Goal: Task Accomplishment & Management: Use online tool/utility

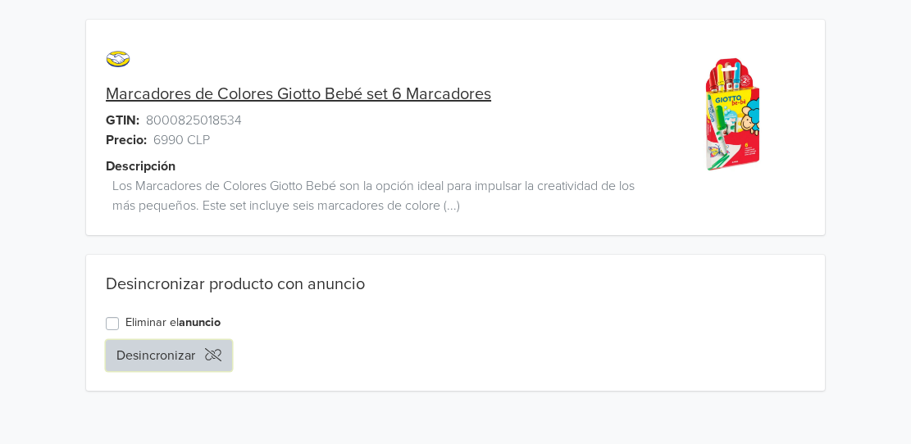
click at [161, 355] on button "Desincronizar" at bounding box center [169, 355] width 126 height 31
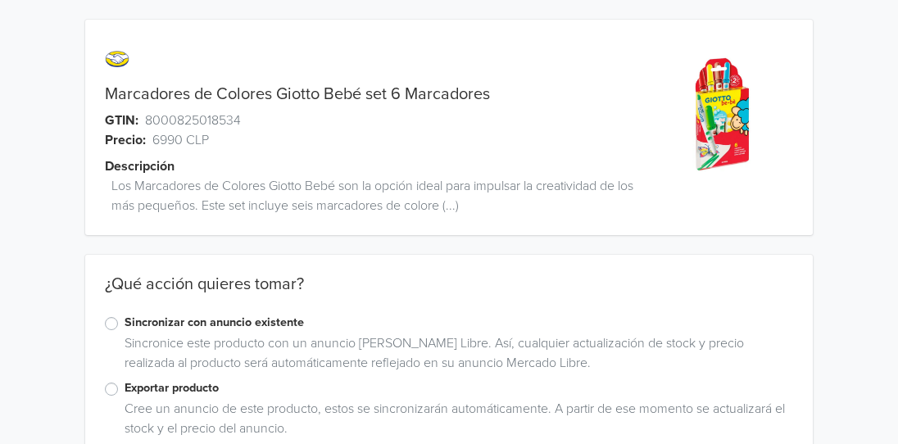
click at [125, 325] on label "Sincronizar con anuncio existente" at bounding box center [459, 323] width 669 height 18
click at [0, 0] on input "Sincronizar con anuncio existente" at bounding box center [0, 0] width 0 height 0
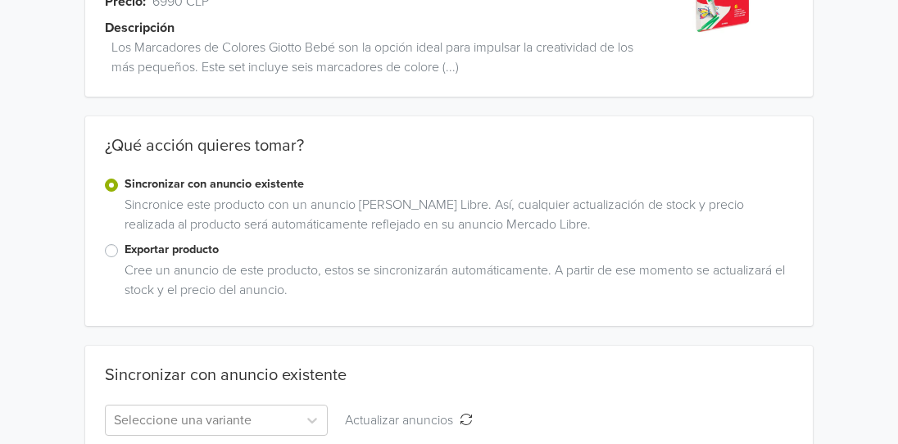
scroll to position [221, 0]
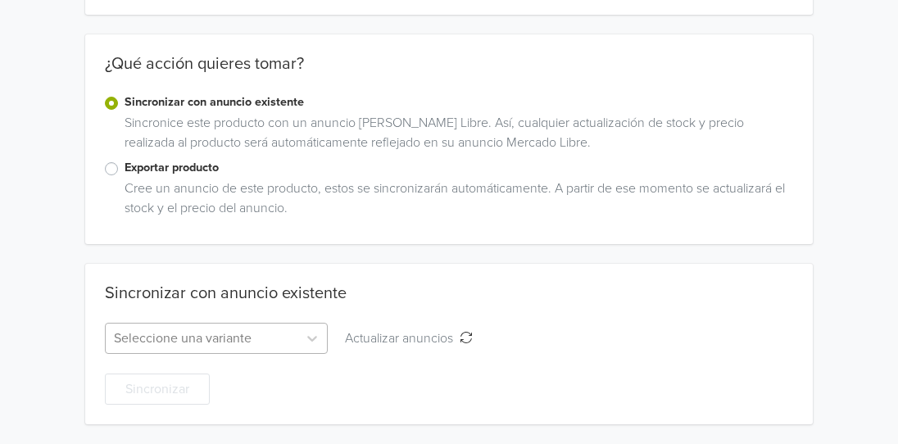
click at [267, 341] on div "Seleccione una variante" at bounding box center [216, 338] width 223 height 31
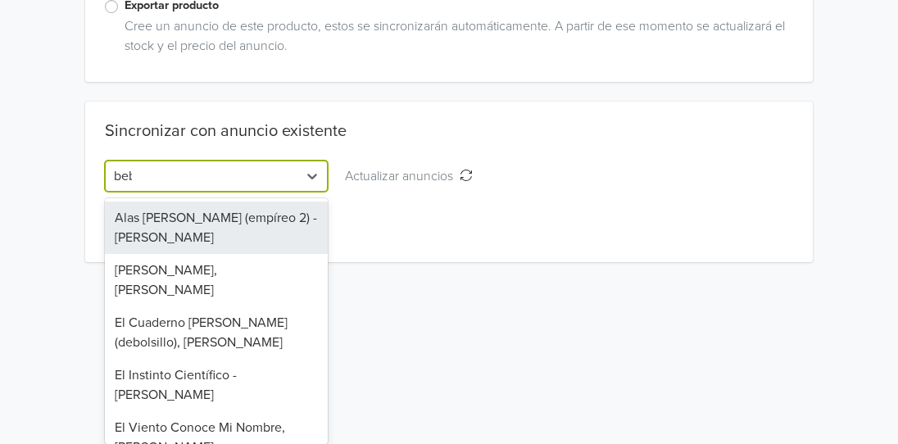
scroll to position [301, 0]
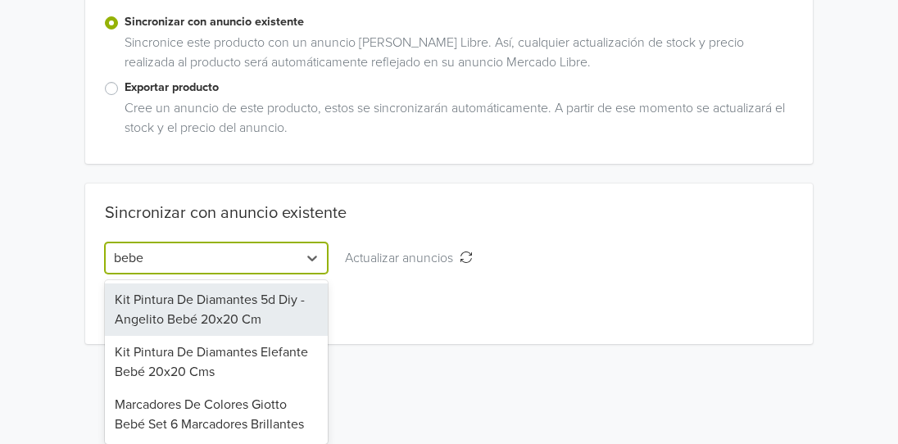
type input "bebe"
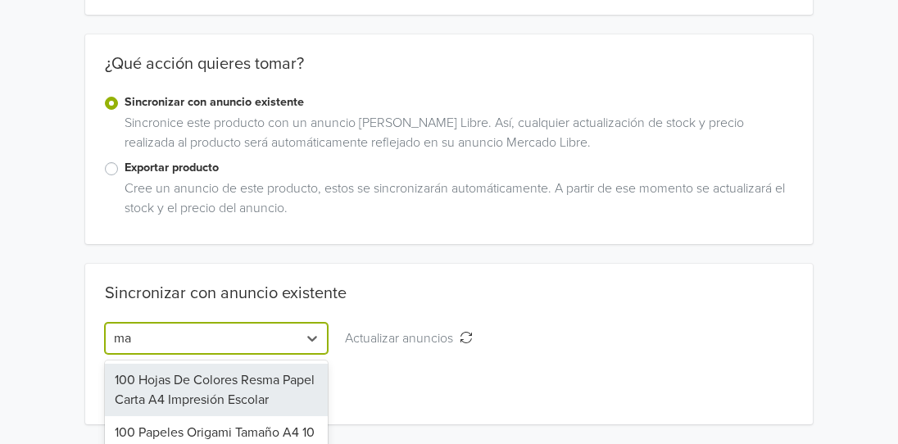
scroll to position [383, 0]
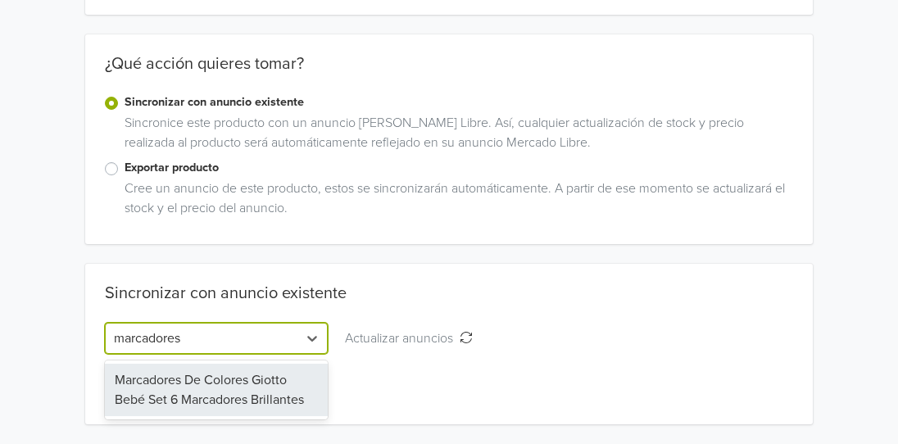
type input "marcadores b"
click at [206, 390] on div "Marcadores De Colores Giotto Bebé Set 6 Marcadores Brillantes" at bounding box center [216, 390] width 223 height 52
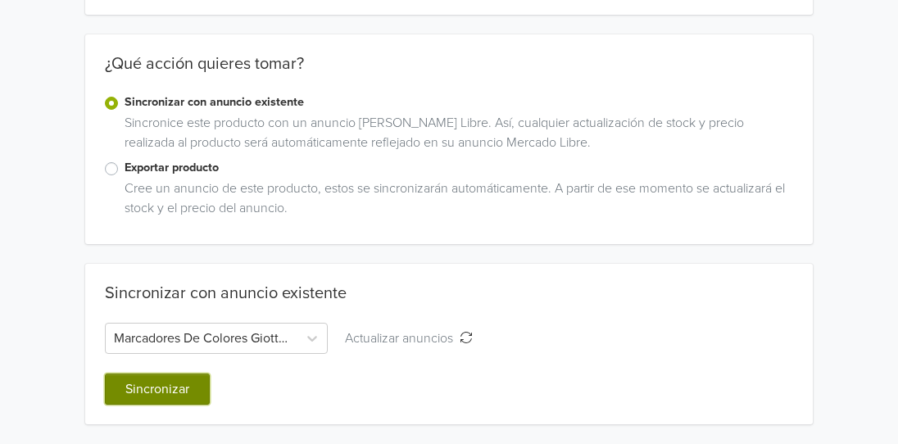
click at [174, 384] on button "Sincronizar" at bounding box center [157, 389] width 105 height 31
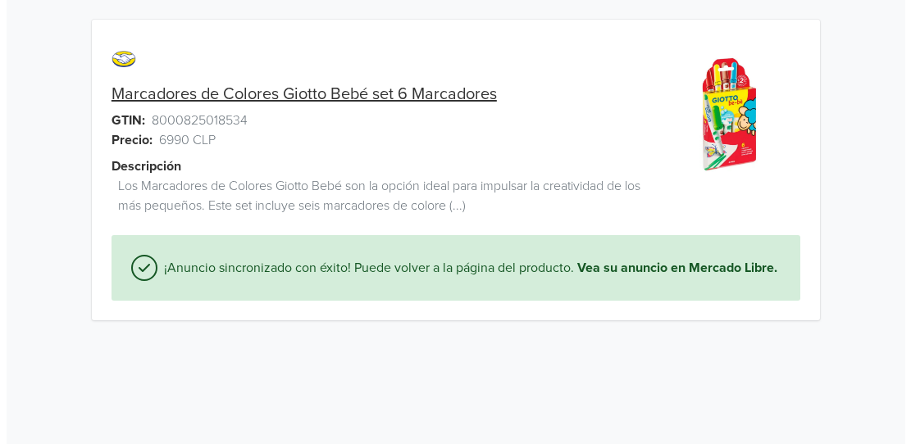
scroll to position [0, 0]
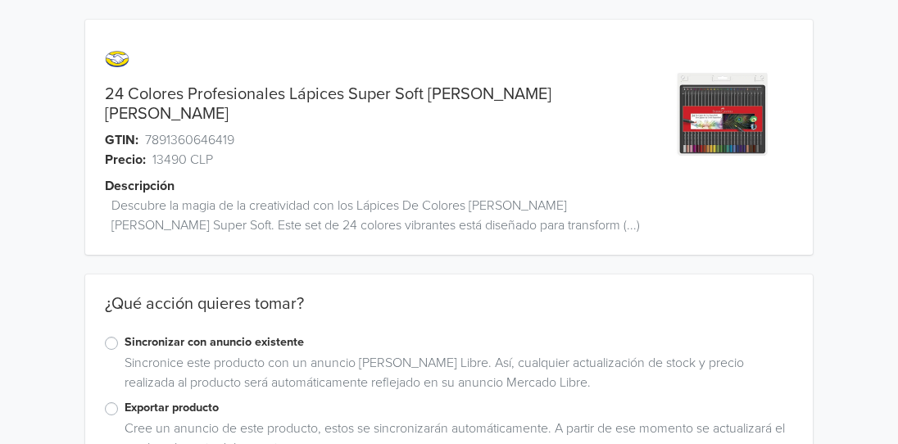
click at [125, 399] on label "Exportar producto" at bounding box center [459, 408] width 669 height 18
click at [0, 0] on input "Exportar producto" at bounding box center [0, 0] width 0 height 0
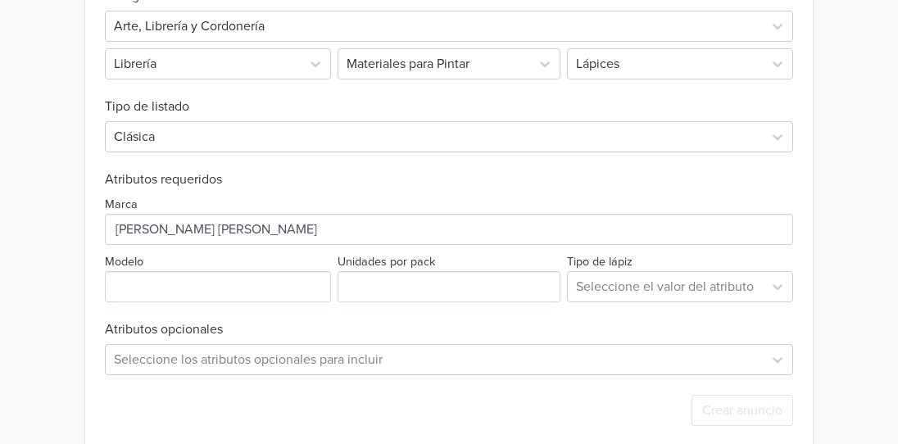
scroll to position [593, 0]
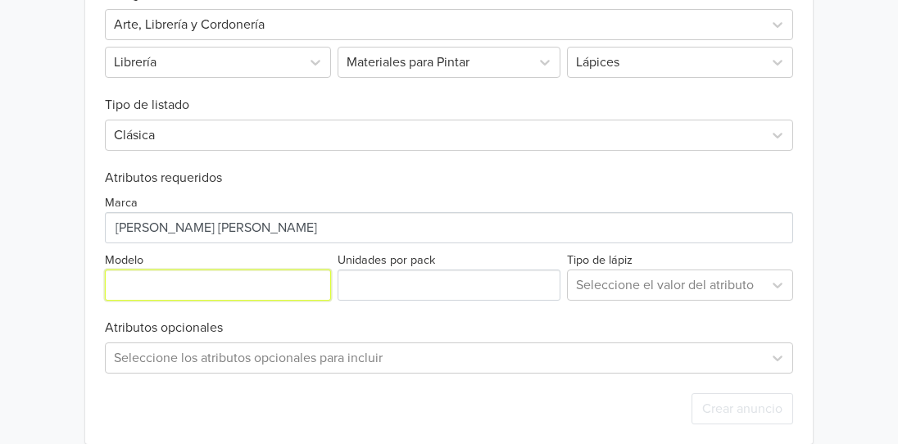
click at [207, 270] on input "Modelo" at bounding box center [218, 285] width 226 height 31
type input "Eco Soft"
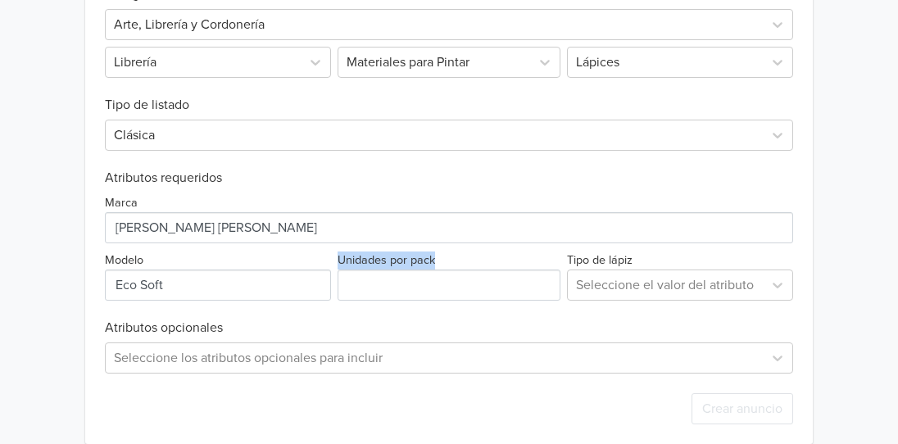
click at [432, 252] on div "Unidades por pack" at bounding box center [449, 275] width 230 height 51
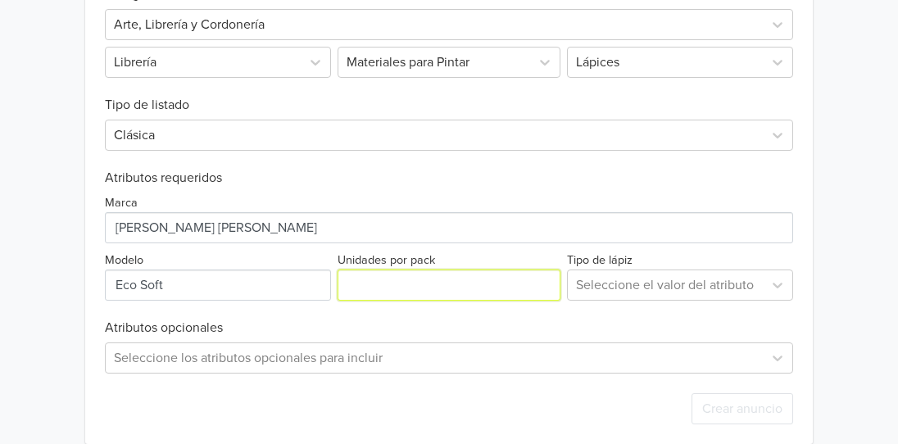
click at [432, 270] on input "Unidades por pack" at bounding box center [449, 285] width 223 height 31
type input "24"
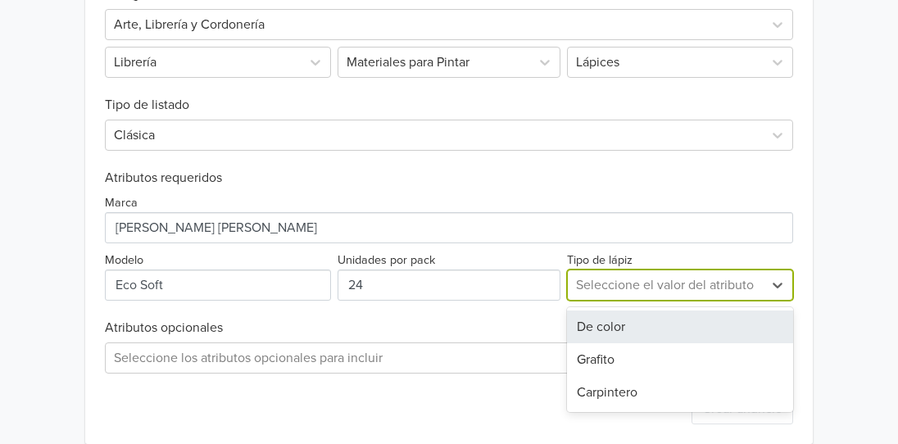
click at [615, 274] on div at bounding box center [665, 285] width 179 height 23
click at [616, 311] on div "De color" at bounding box center [680, 327] width 226 height 33
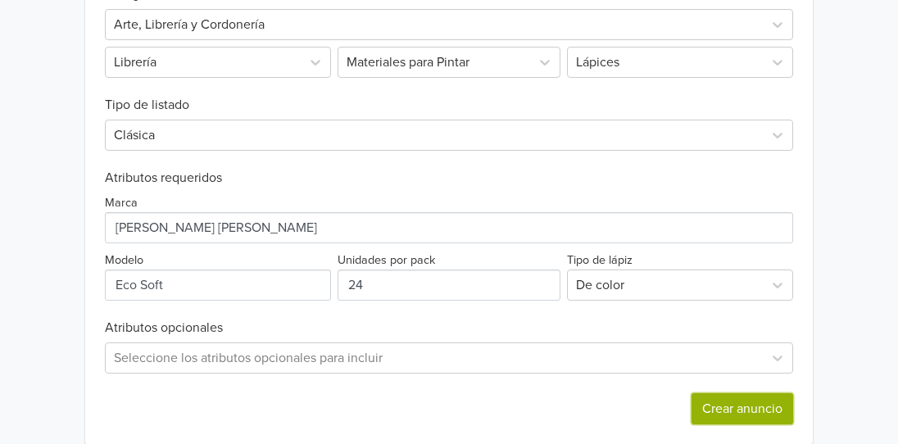
click at [727, 393] on button "Crear anuncio" at bounding box center [743, 408] width 102 height 31
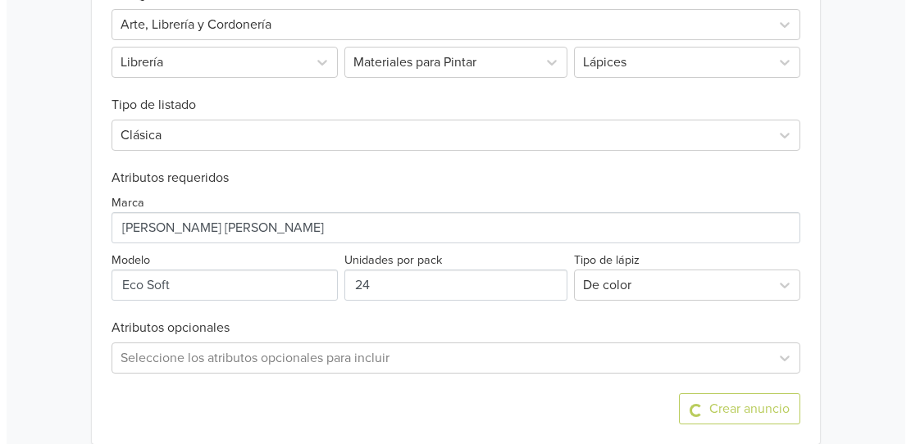
scroll to position [0, 0]
